Goal: Find specific page/section: Find specific page/section

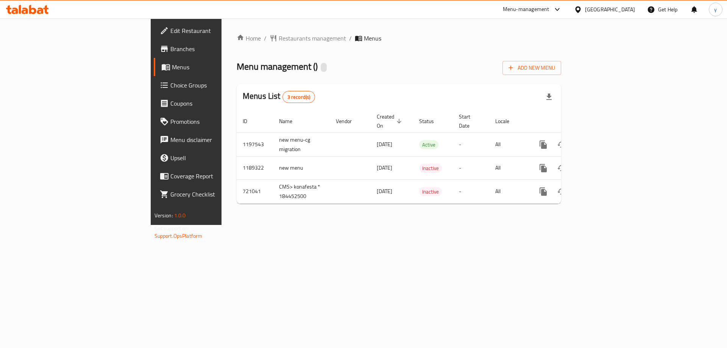
click at [628, 15] on div "[GEOGRAPHIC_DATA]" at bounding box center [604, 9] width 73 height 18
click at [621, 0] on div "[GEOGRAPHIC_DATA]" at bounding box center [604, 9] width 73 height 18
click at [585, 5] on div at bounding box center [579, 9] width 11 height 8
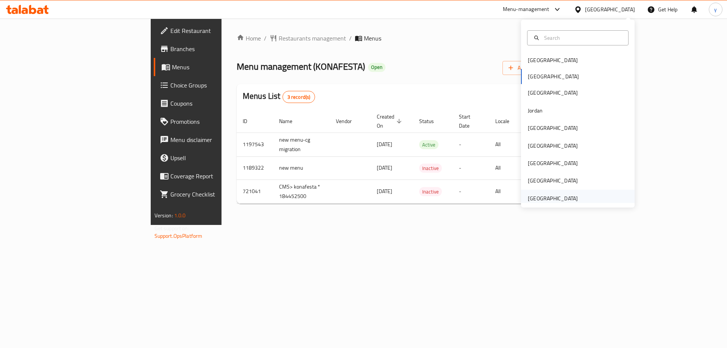
click at [567, 201] on div "[GEOGRAPHIC_DATA]" at bounding box center [553, 198] width 50 height 8
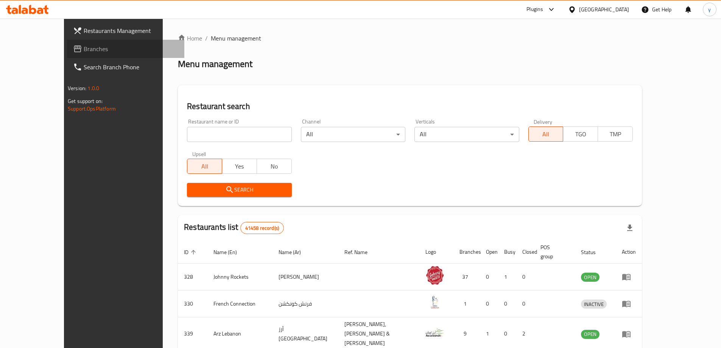
drag, startPoint x: 41, startPoint y: 42, endPoint x: 86, endPoint y: 68, distance: 51.7
click at [67, 42] on link "Branches" at bounding box center [125, 49] width 117 height 18
